Goal: Check status: Check status

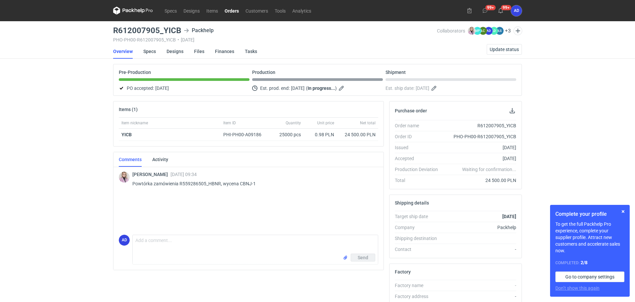
click at [233, 10] on link "Orders" at bounding box center [231, 11] width 21 height 8
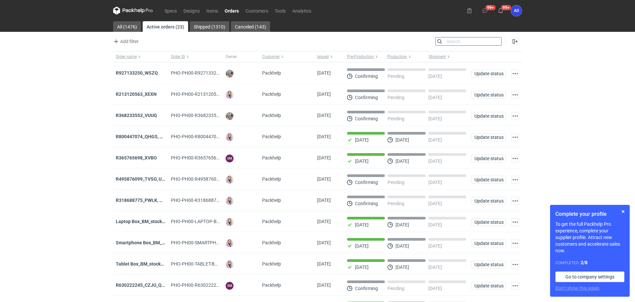
click at [498, 43] on input "Search" at bounding box center [469, 41] width 66 height 8
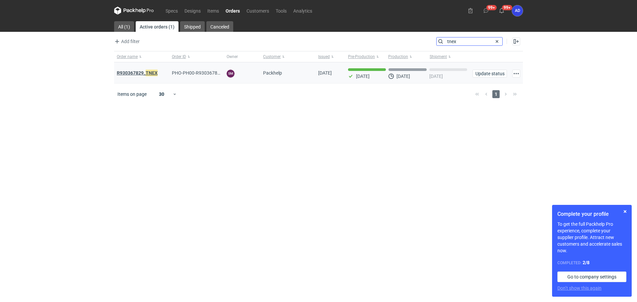
type input "tnex"
click at [150, 72] on em "TNEX" at bounding box center [152, 72] width 12 height 7
